Goal: Find contact information: Find contact information

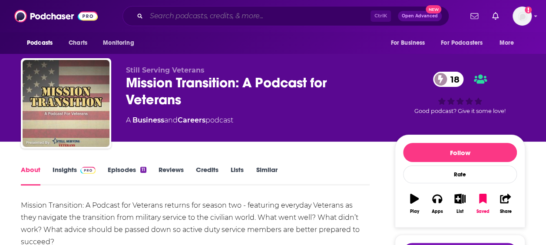
click at [255, 17] on input "Search podcasts, credits, & more..." at bounding box center [258, 16] width 224 height 14
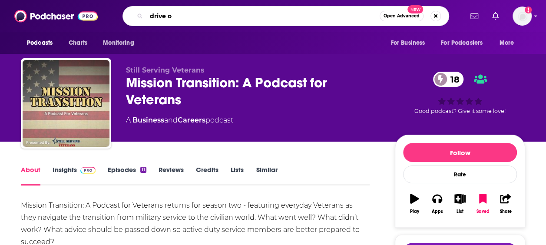
type input "drive on"
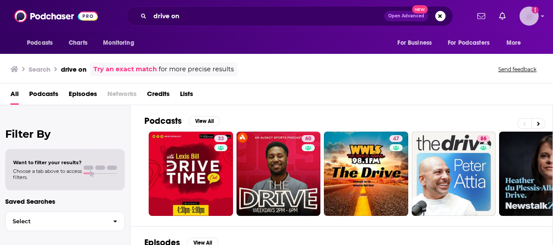
click at [528, 15] on img "Logged in as amoscac10" at bounding box center [528, 16] width 19 height 19
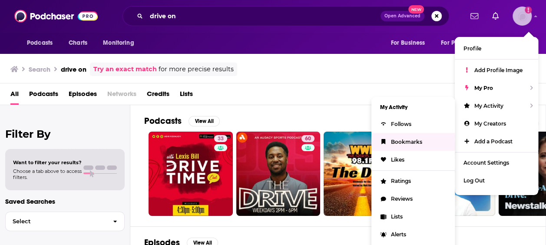
click at [408, 140] on span "Bookmarks" at bounding box center [406, 142] width 31 height 7
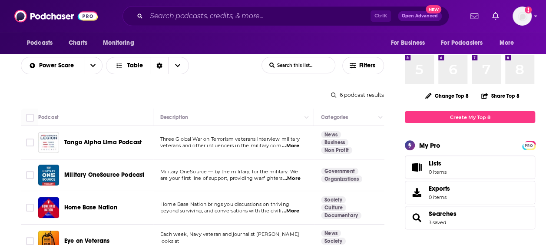
scroll to position [70, 0]
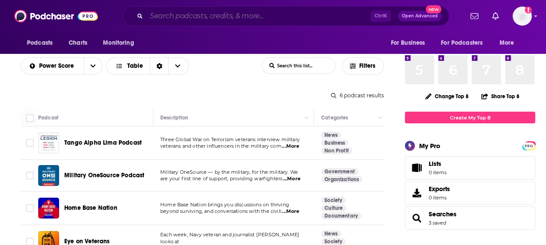
click at [193, 11] on input "Search podcasts, credits, & more..." at bounding box center [258, 16] width 224 height 14
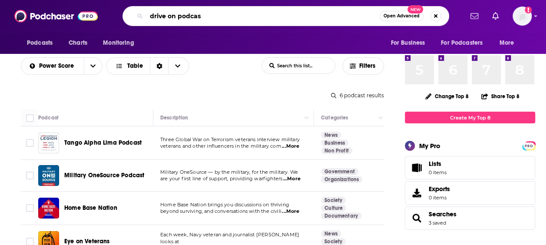
type input "drive on podcast"
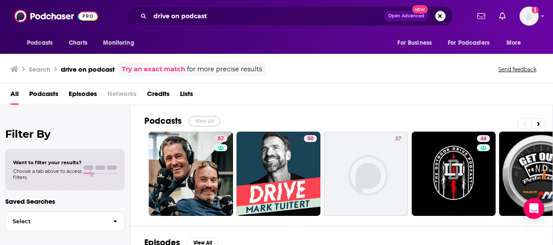
click at [203, 120] on button "View All" at bounding box center [204, 121] width 31 height 10
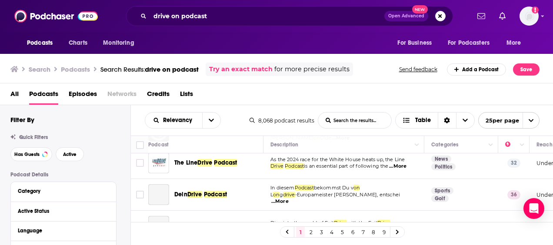
scroll to position [188, 0]
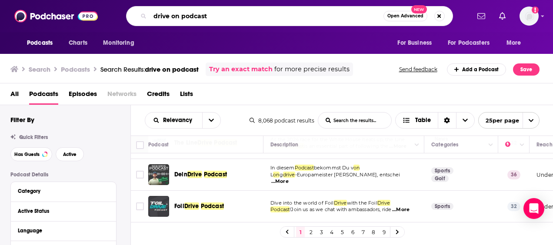
drag, startPoint x: 237, startPoint y: 20, endPoint x: 183, endPoint y: 19, distance: 54.8
click at [183, 19] on input "drive on podcast" at bounding box center [266, 16] width 233 height 14
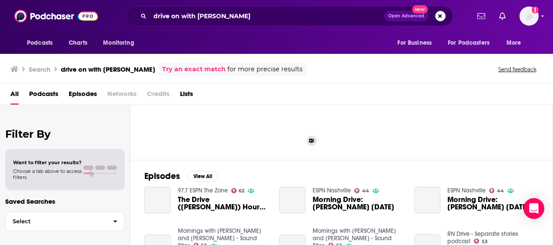
scroll to position [80, 0]
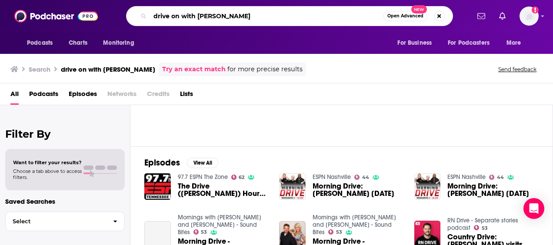
drag, startPoint x: 196, startPoint y: 17, endPoint x: 137, endPoint y: 23, distance: 58.6
click at [137, 23] on div "drive on with [PERSON_NAME] Open Advanced New" at bounding box center [289, 16] width 327 height 20
type input "[PERSON_NAME]"
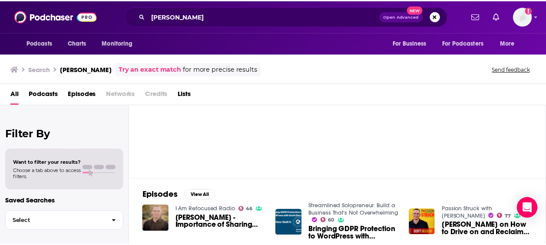
scroll to position [39, 0]
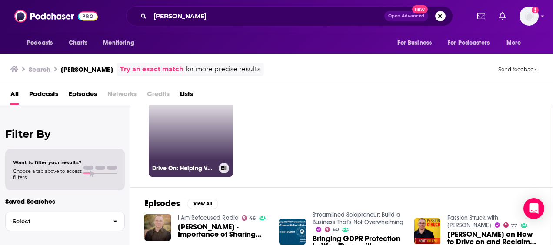
click at [199, 139] on link "Drive On: Helping Veterans Navigate PTSD & Life After Military Service" at bounding box center [191, 135] width 84 height 84
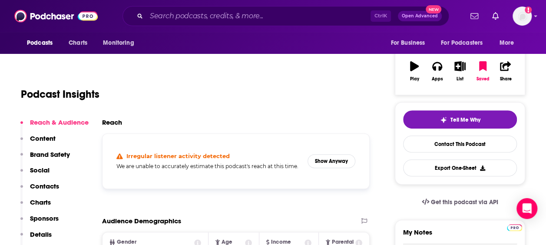
scroll to position [132, 0]
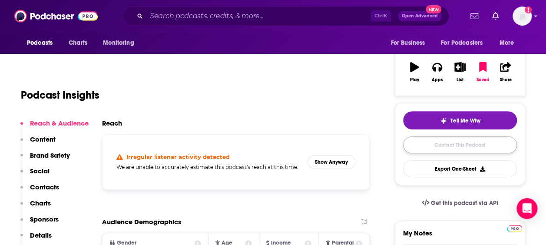
click at [410, 148] on link "Contact This Podcast" at bounding box center [460, 144] width 114 height 17
